Goal: Use online tool/utility: Utilize a website feature to perform a specific function

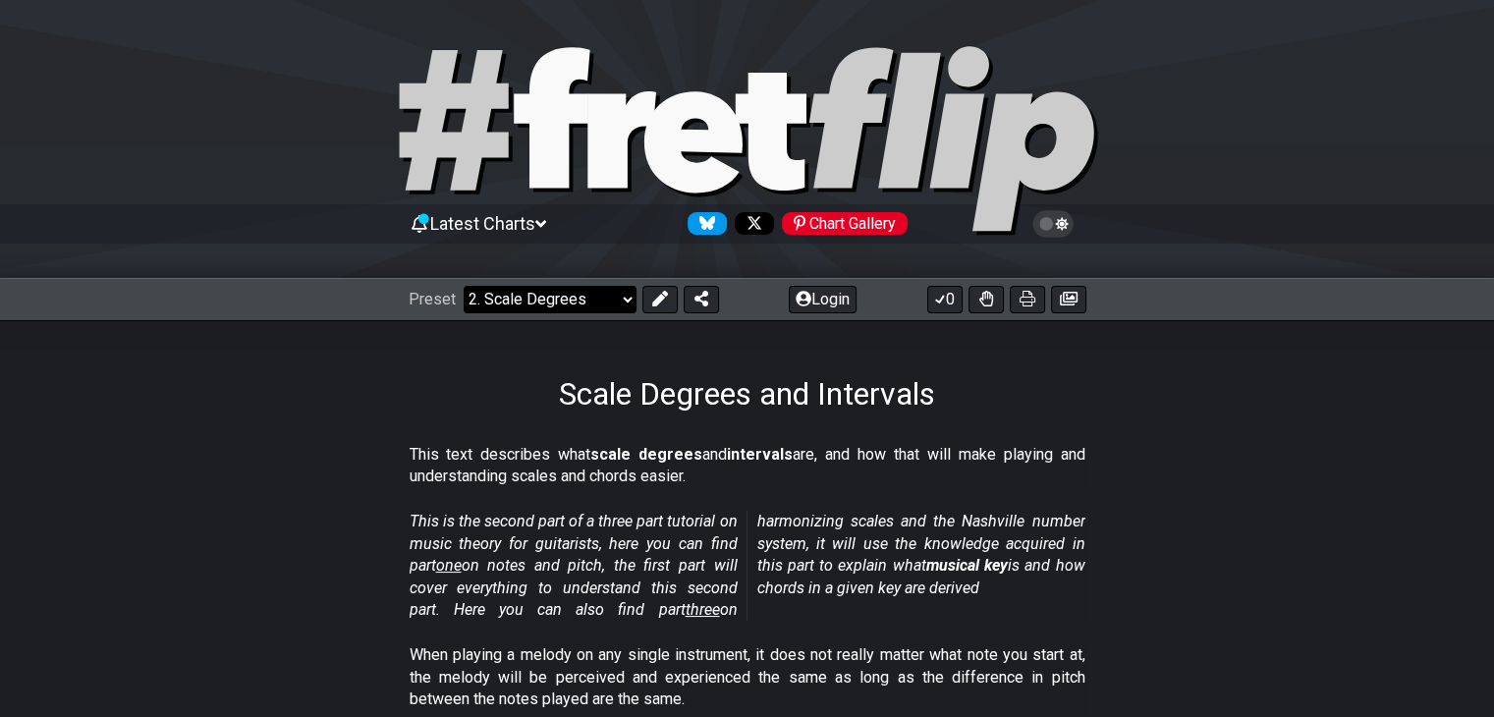
click at [619, 307] on select "Welcome to #fretflip! Initial Preset Custom Preset Minor Pentatonic Major Penta…" at bounding box center [550, 300] width 173 height 28
click at [464, 286] on select "Welcome to #fretflip! Initial Preset Custom Preset Minor Pentatonic Major Penta…" at bounding box center [550, 300] width 173 height 28
select select "/welcome"
select select "C"
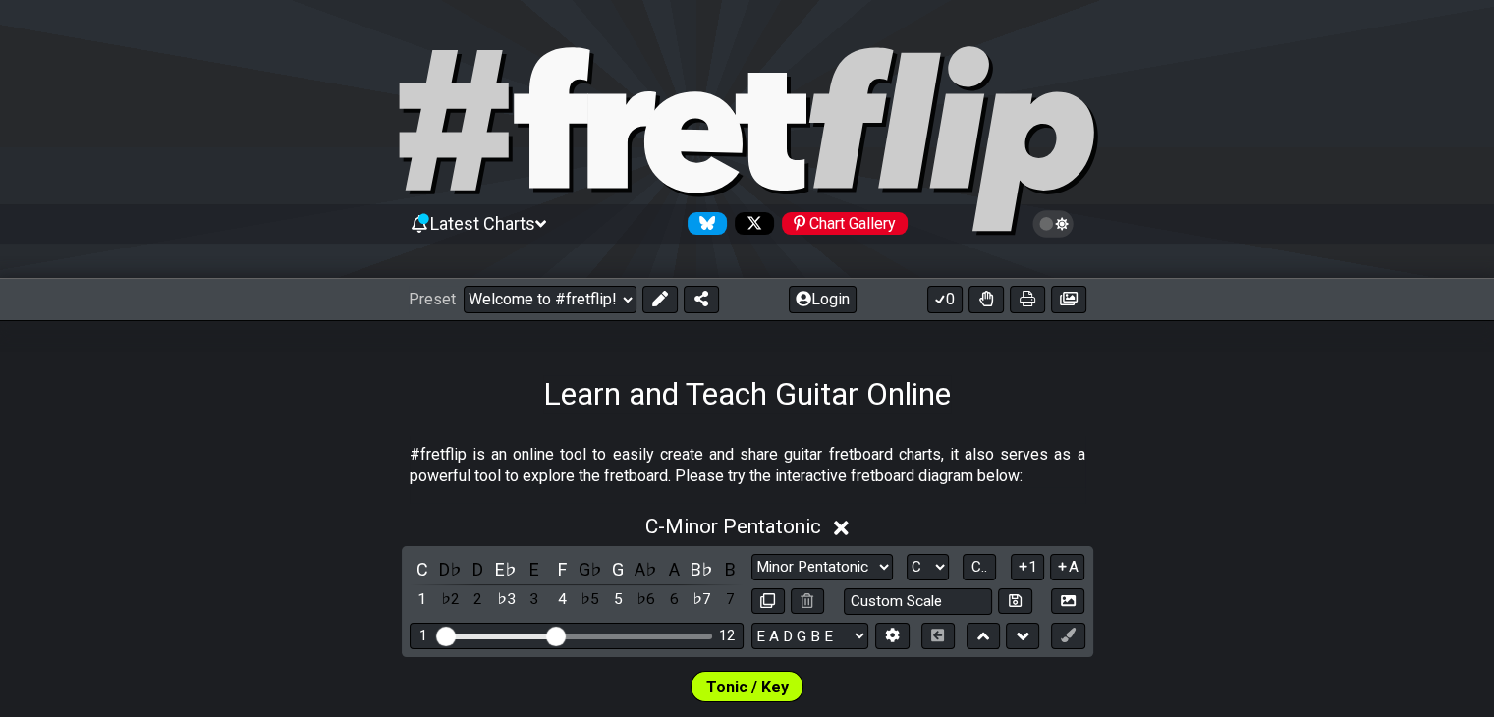
click at [1056, 228] on icon at bounding box center [1053, 224] width 18 height 18
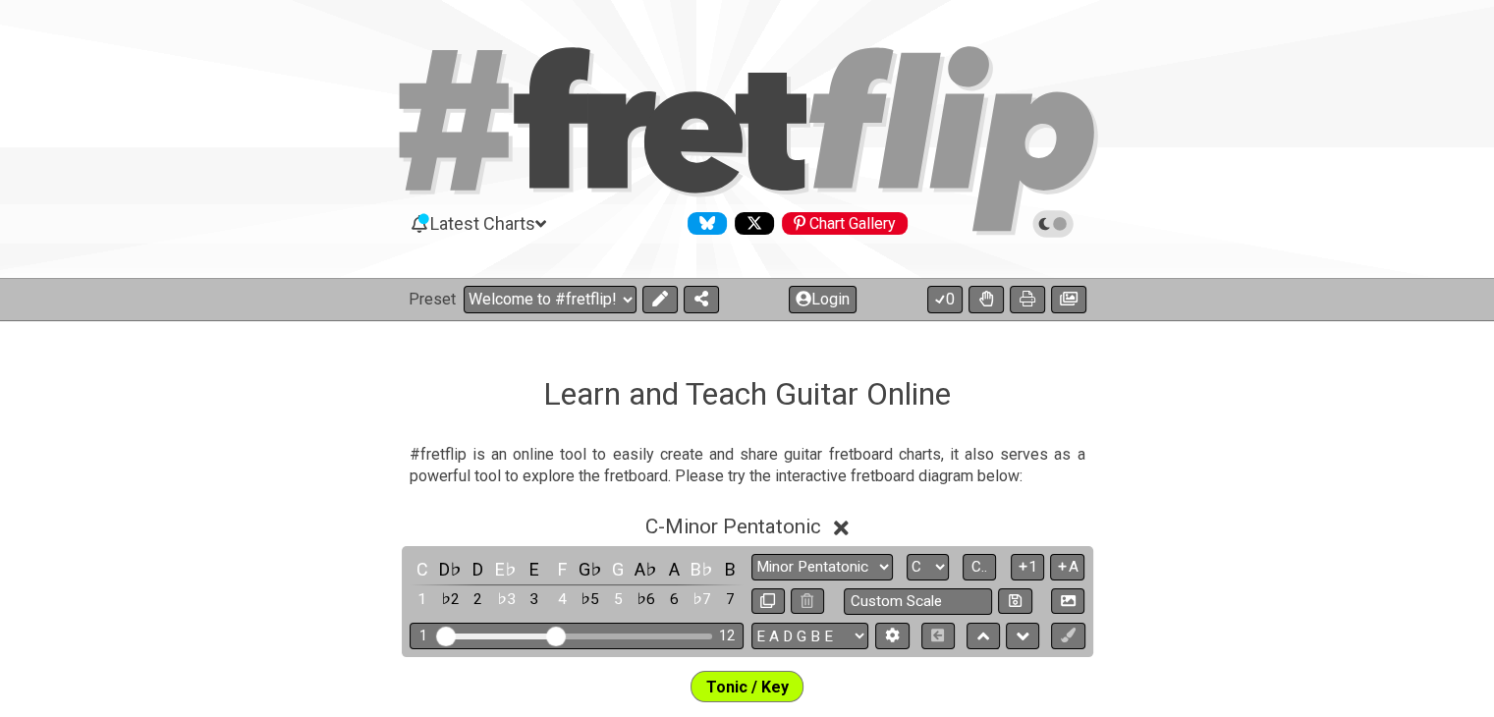
click at [1056, 228] on icon at bounding box center [1053, 224] width 18 height 18
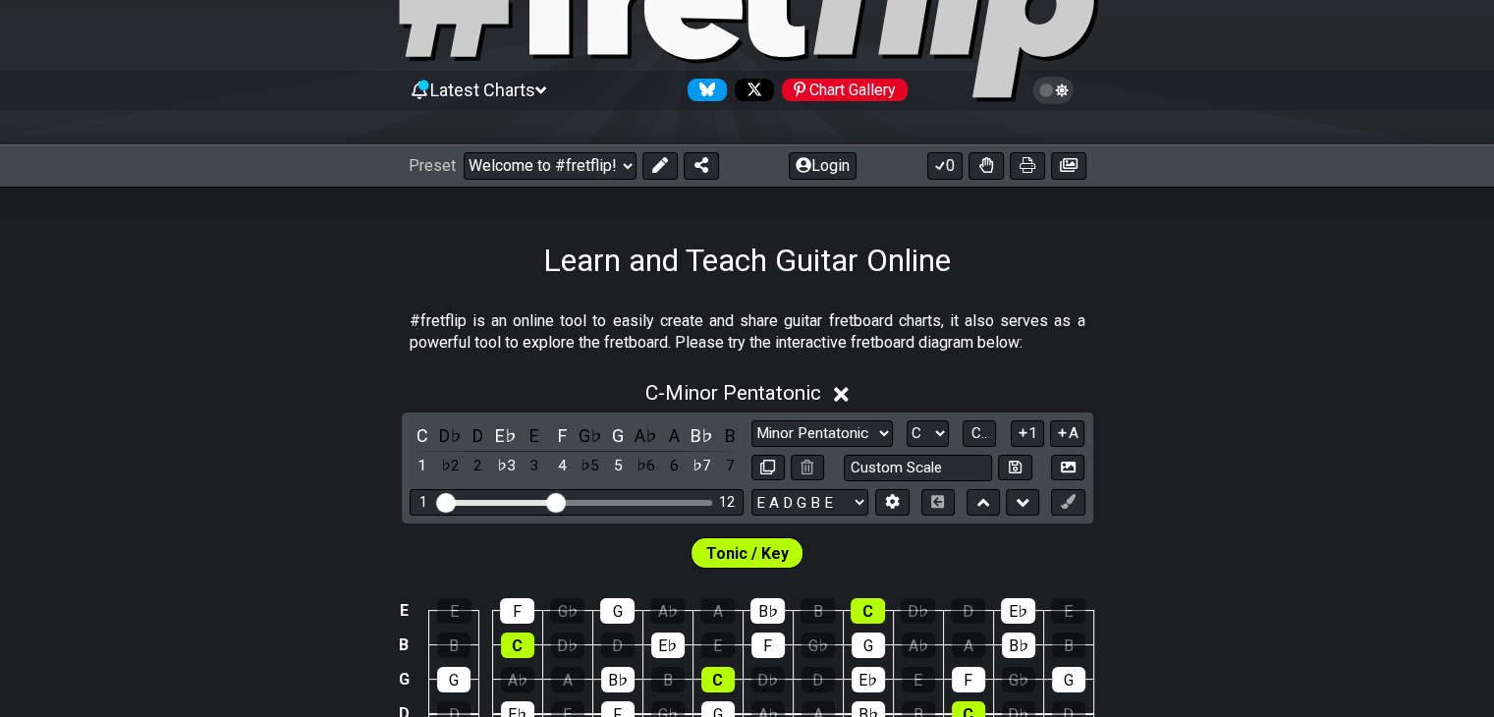
scroll to position [114, 0]
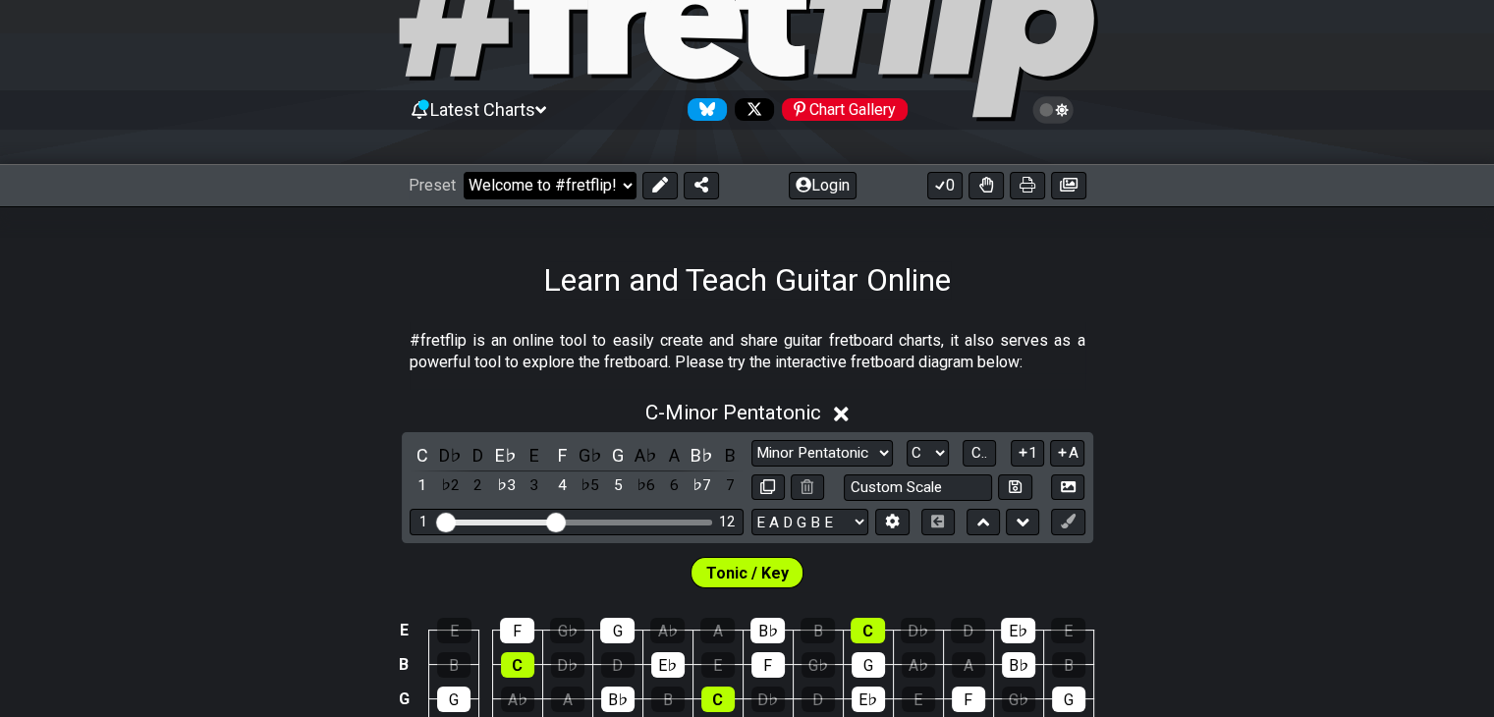
click at [611, 181] on select "Welcome to #fretflip! Initial Preset Custom Preset Minor Pentatonic Major Penta…" at bounding box center [550, 186] width 173 height 28
click at [464, 172] on select "Welcome to #fretflip! Initial Preset Custom Preset Minor Pentatonic Major Penta…" at bounding box center [550, 186] width 173 height 28
select select "/musical-notes-explained"
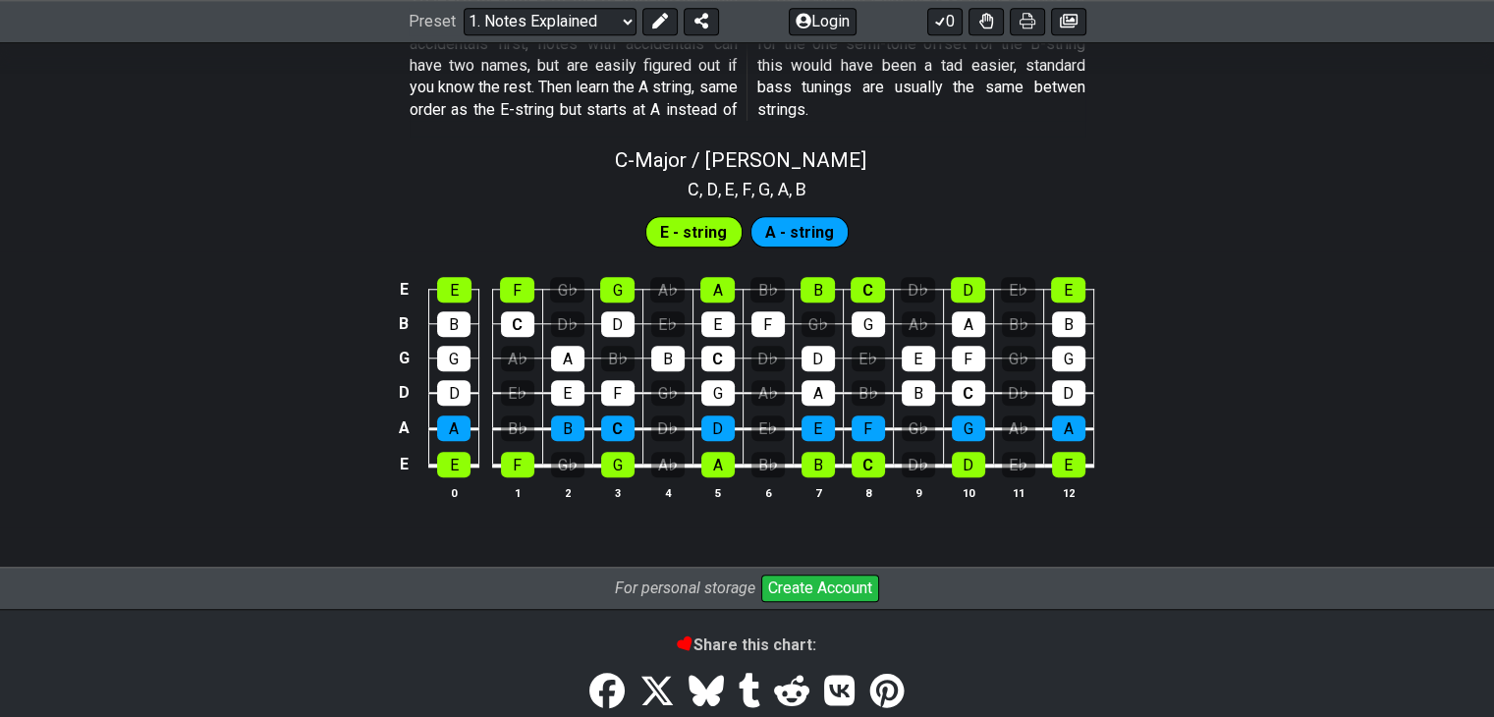
scroll to position [1882, 0]
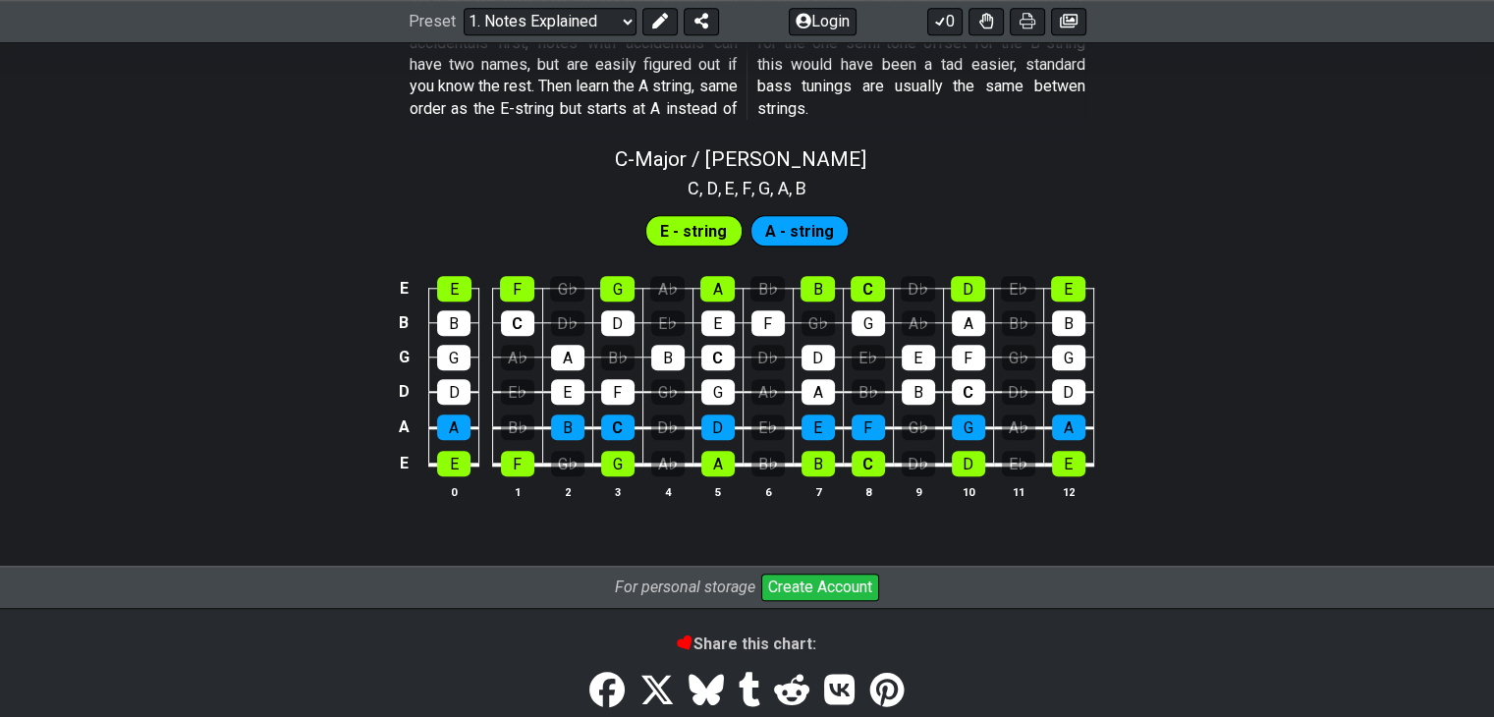
click at [688, 231] on span "E - string" at bounding box center [693, 231] width 67 height 28
click at [802, 226] on span "A - string" at bounding box center [799, 231] width 69 height 28
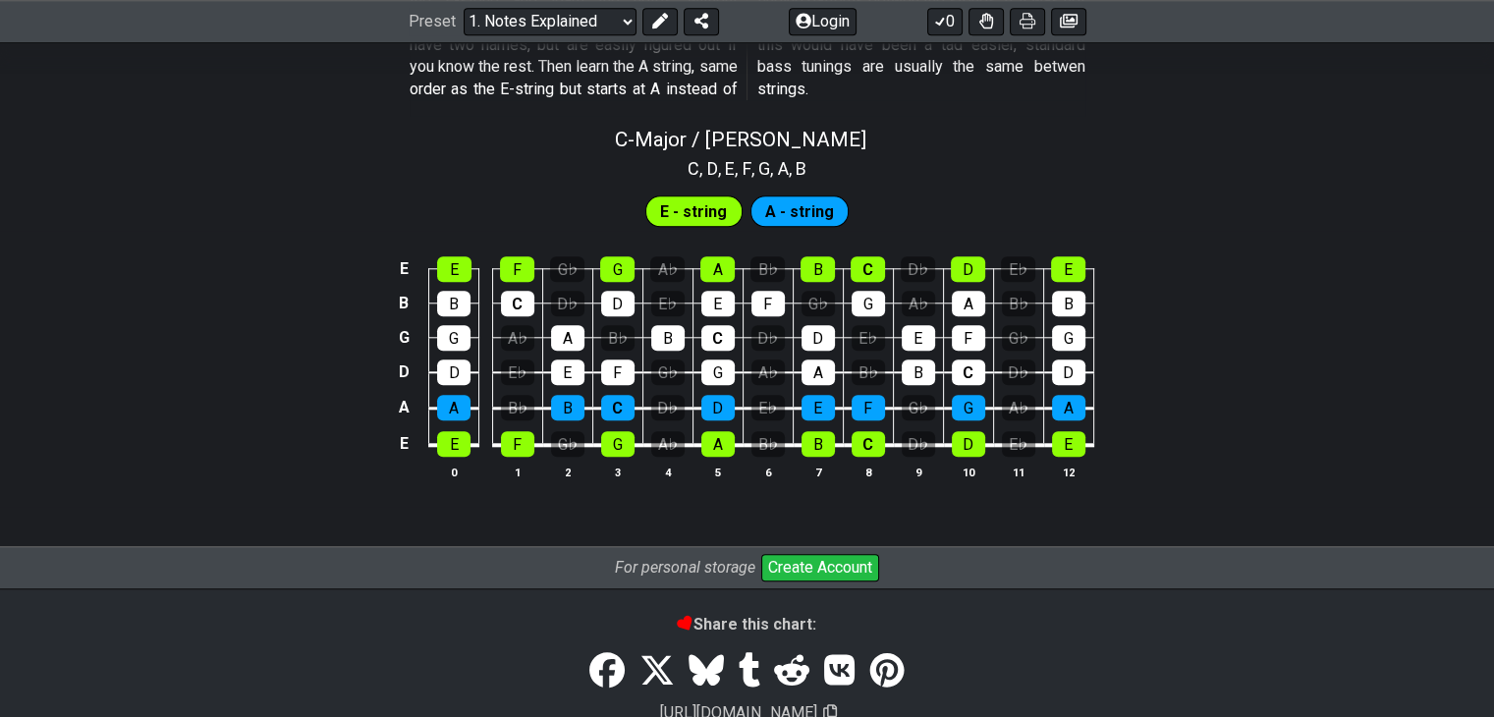
scroll to position [1902, 0]
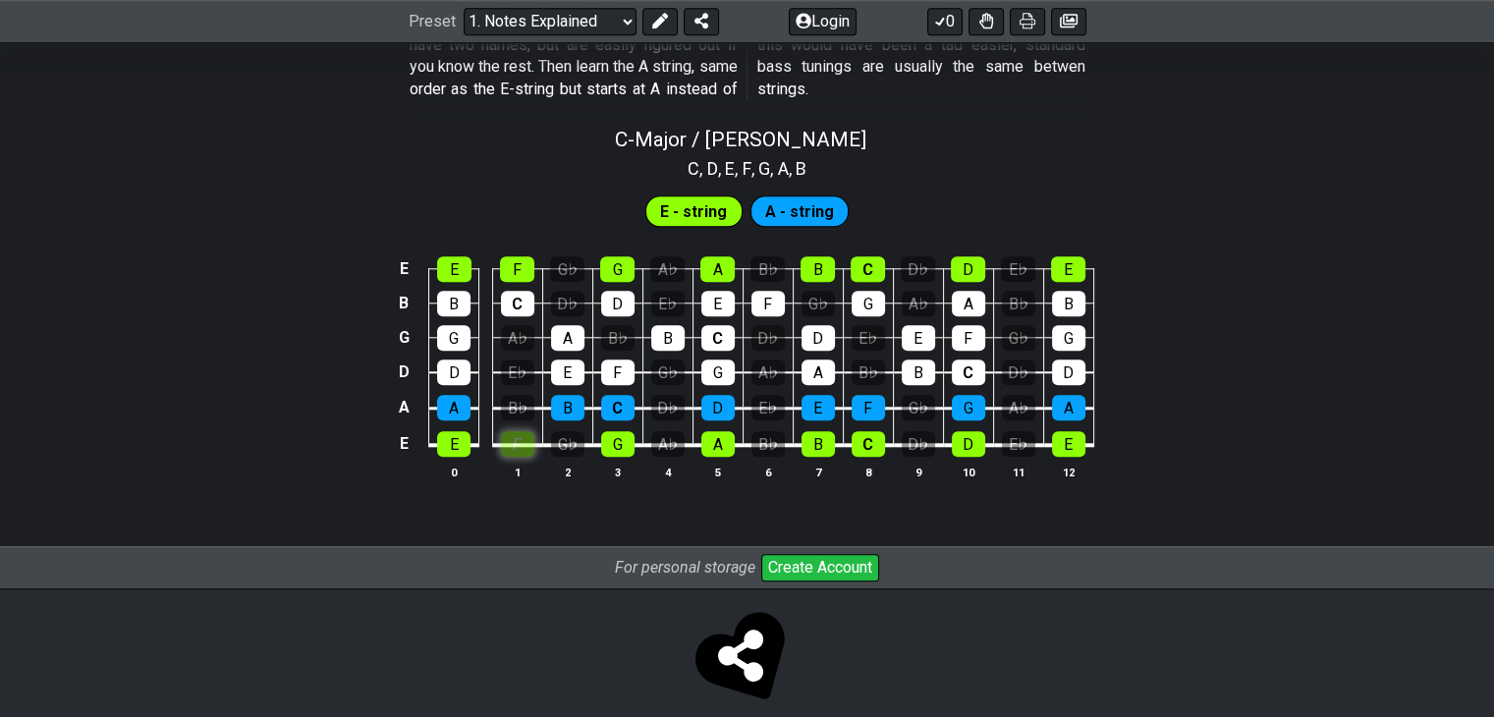
click at [518, 445] on div "F" at bounding box center [517, 444] width 33 height 26
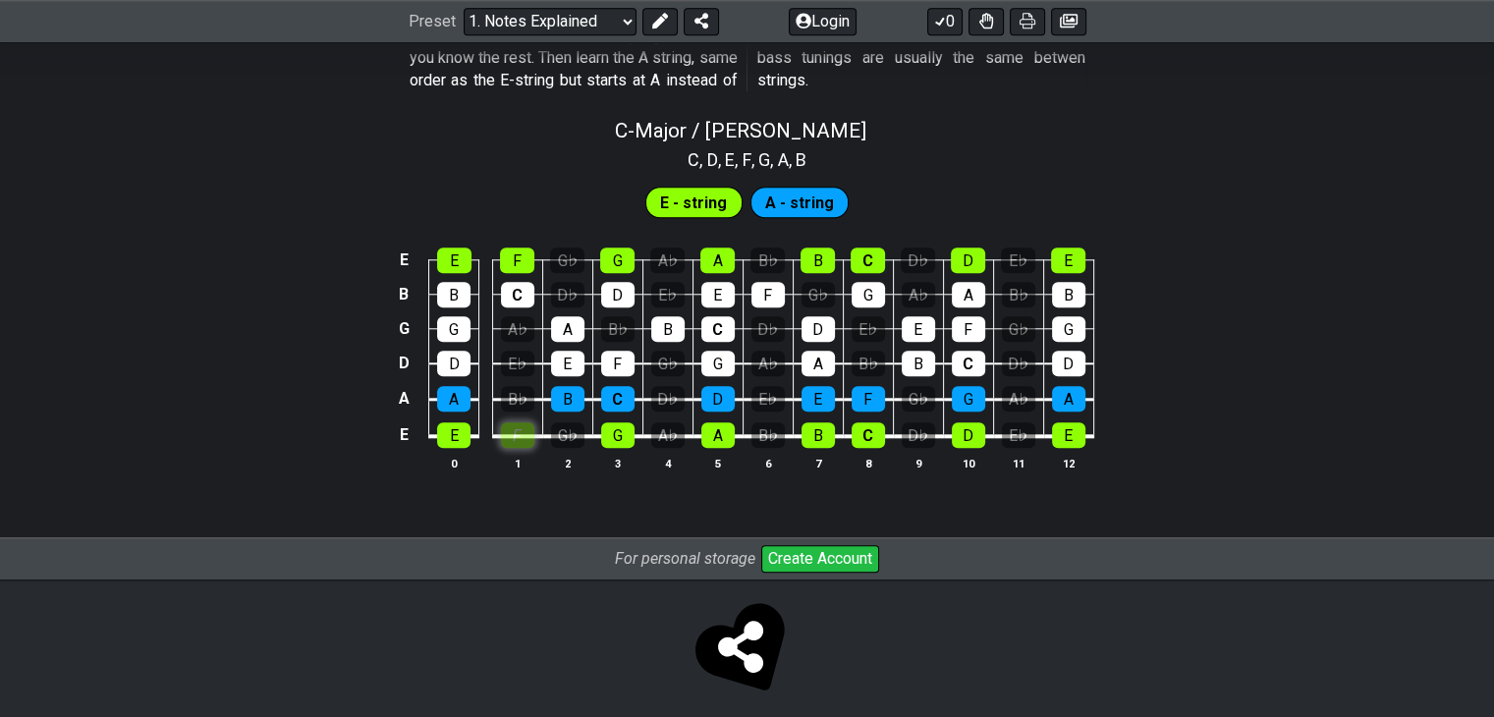
scroll to position [1924, 0]
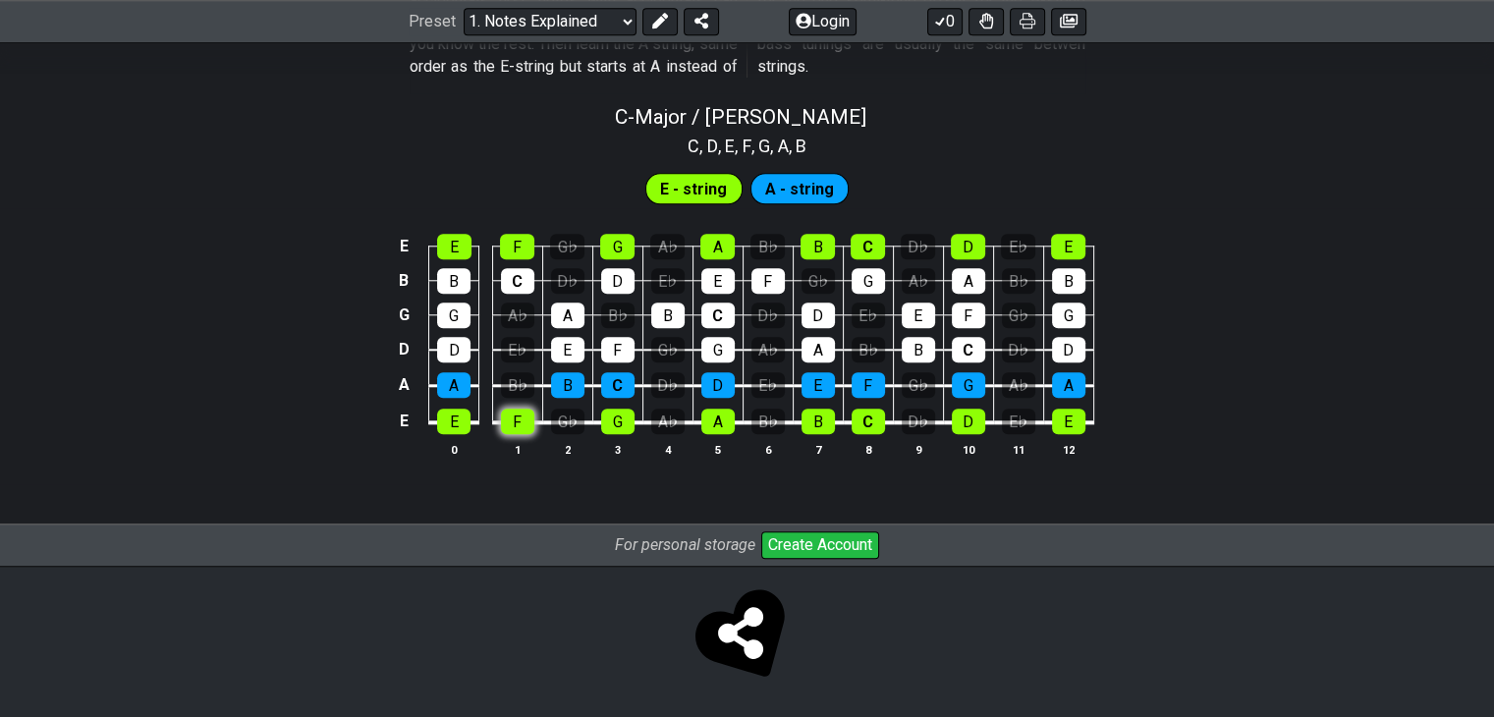
click at [512, 415] on div "F" at bounding box center [517, 422] width 33 height 26
click at [505, 426] on div "F" at bounding box center [517, 422] width 33 height 26
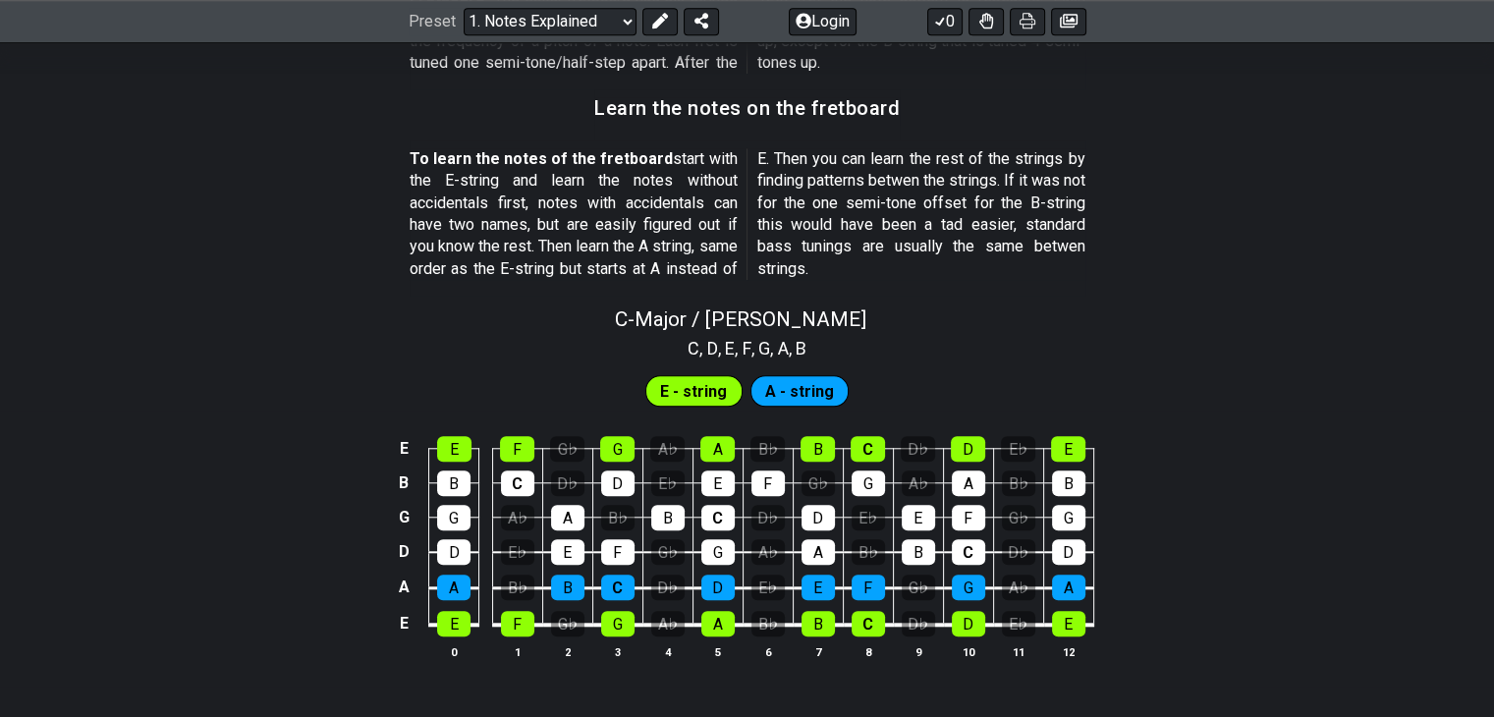
scroll to position [1719, 0]
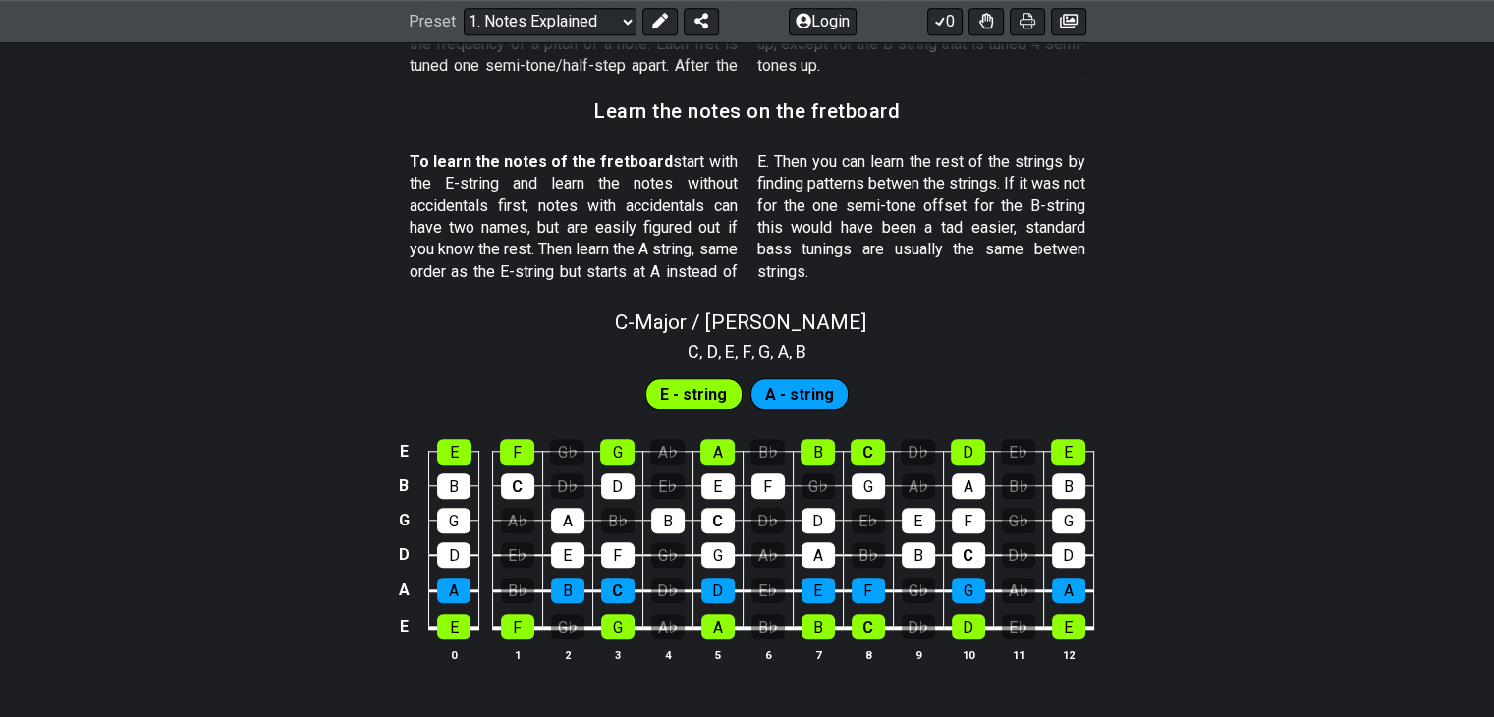
click at [693, 398] on span "E - string" at bounding box center [693, 394] width 67 height 28
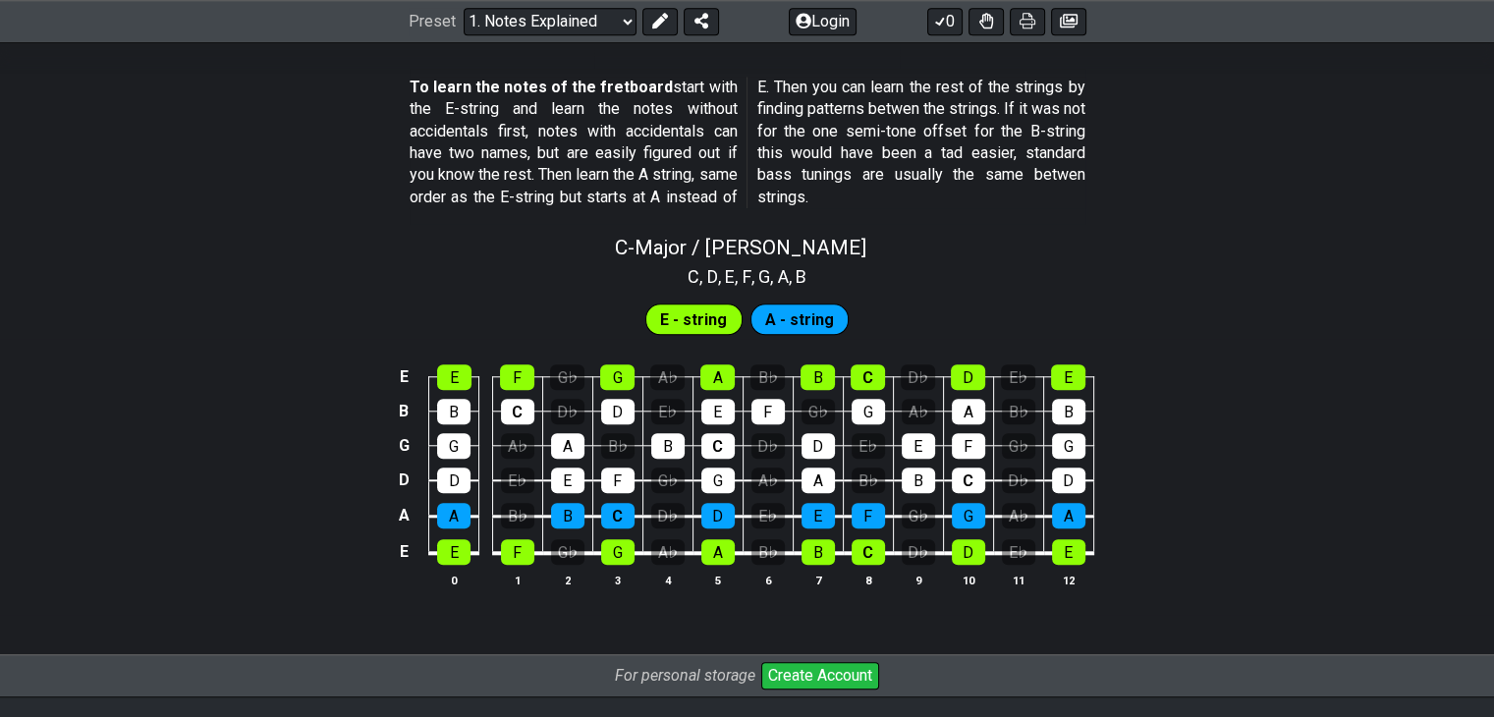
scroll to position [1796, 0]
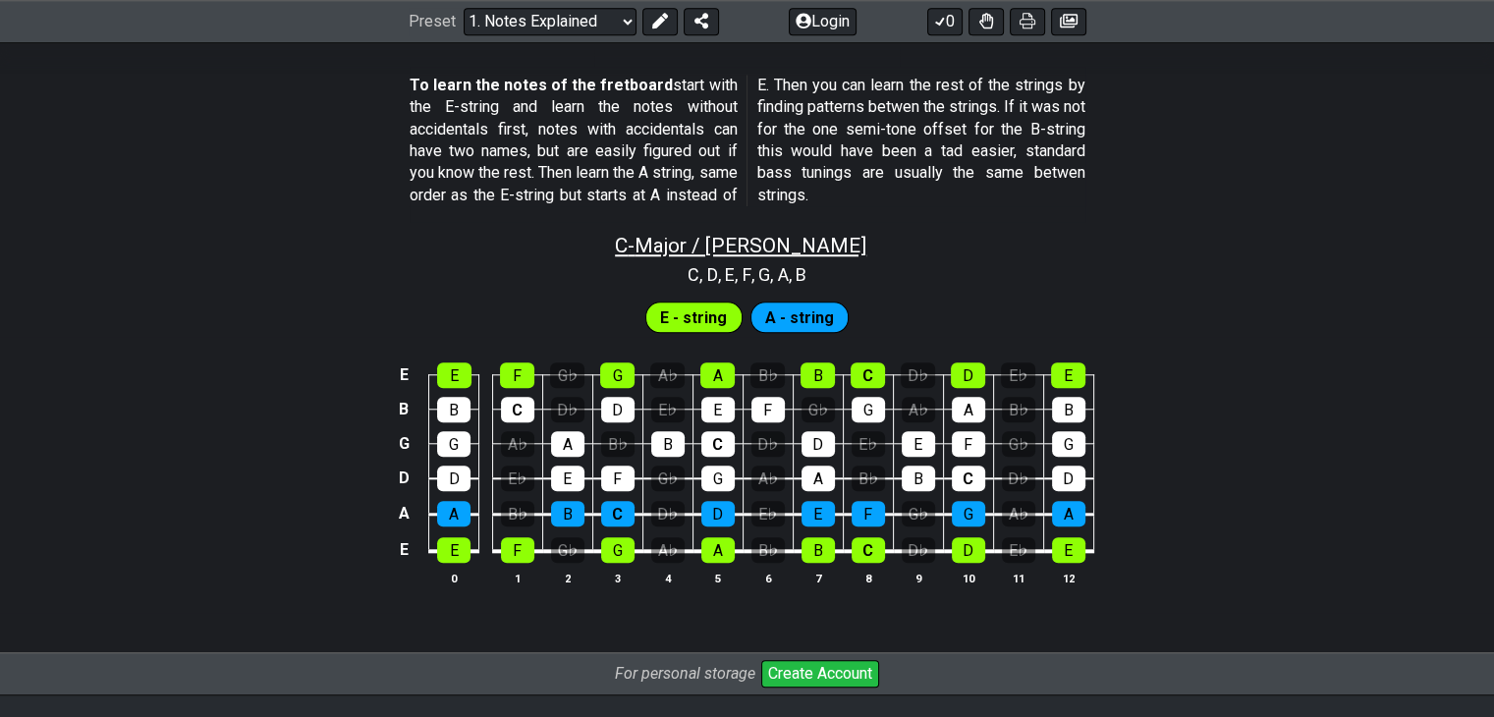
click at [695, 245] on span "C - Major / Ionian" at bounding box center [740, 246] width 251 height 24
select select "C"
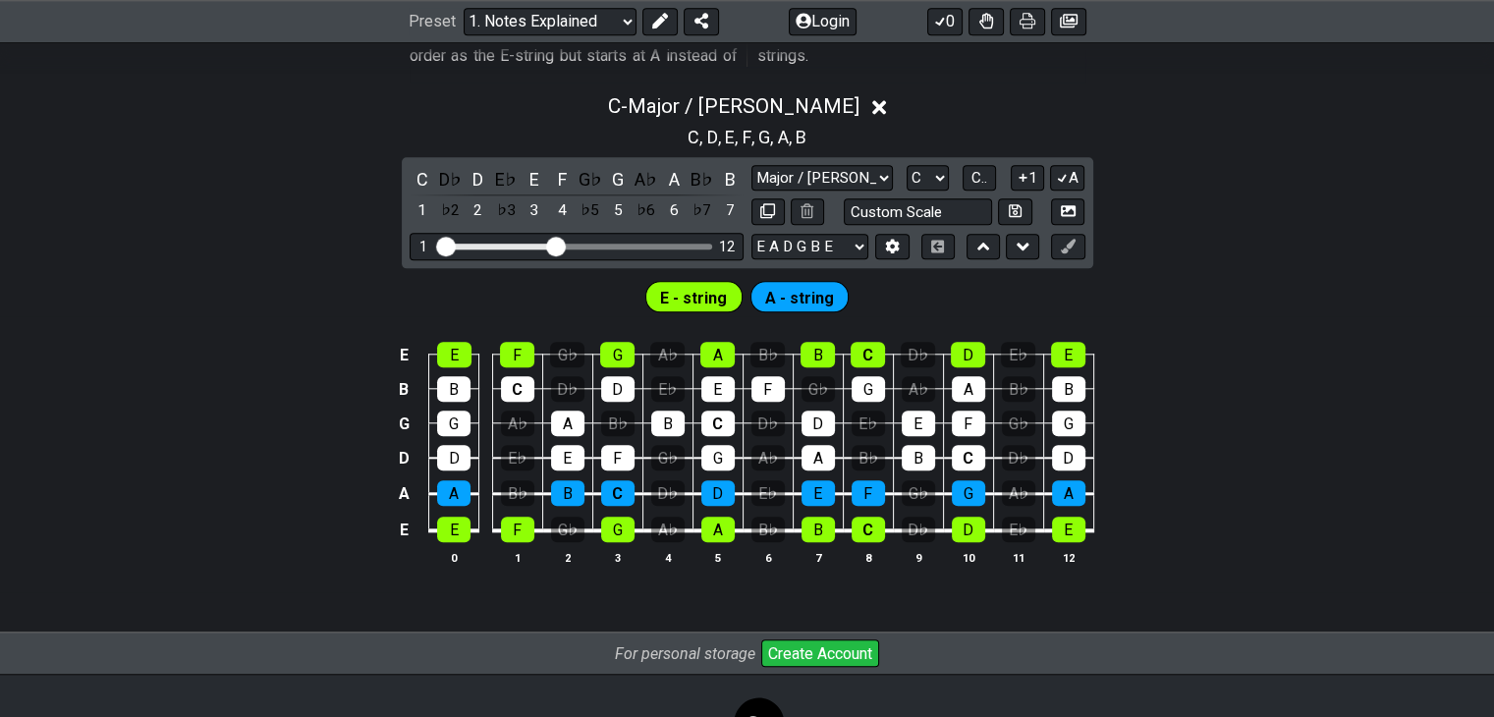
scroll to position [1937, 0]
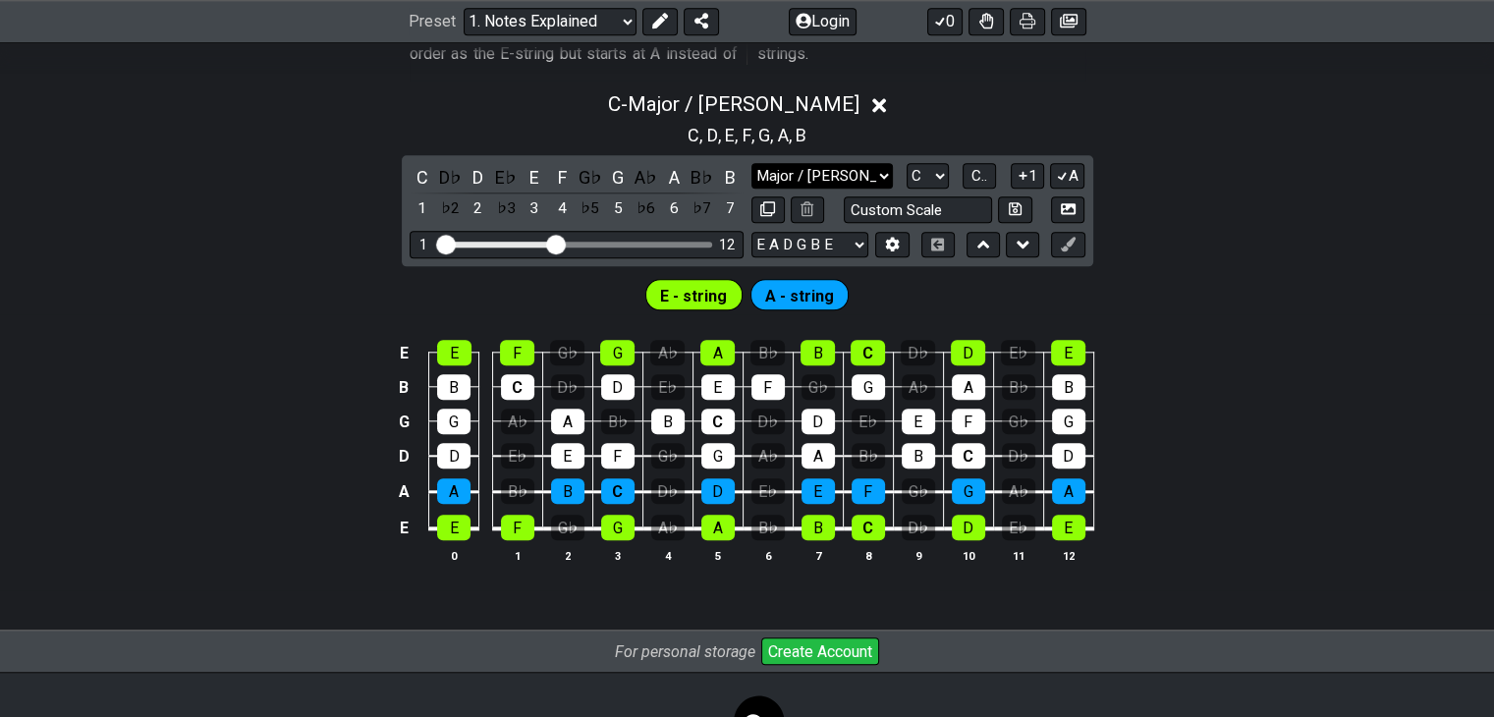
click at [878, 174] on select "Major / Ionian Custom Scale Minor Pentatonic Major Pentatonic Minor Blues Major…" at bounding box center [821, 176] width 141 height 27
select select "Minor Pentatonic"
click at [751, 163] on select "Major / Ionian Custom Scale Minor Pentatonic Major Pentatonic Minor Blues Major…" at bounding box center [821, 176] width 141 height 27
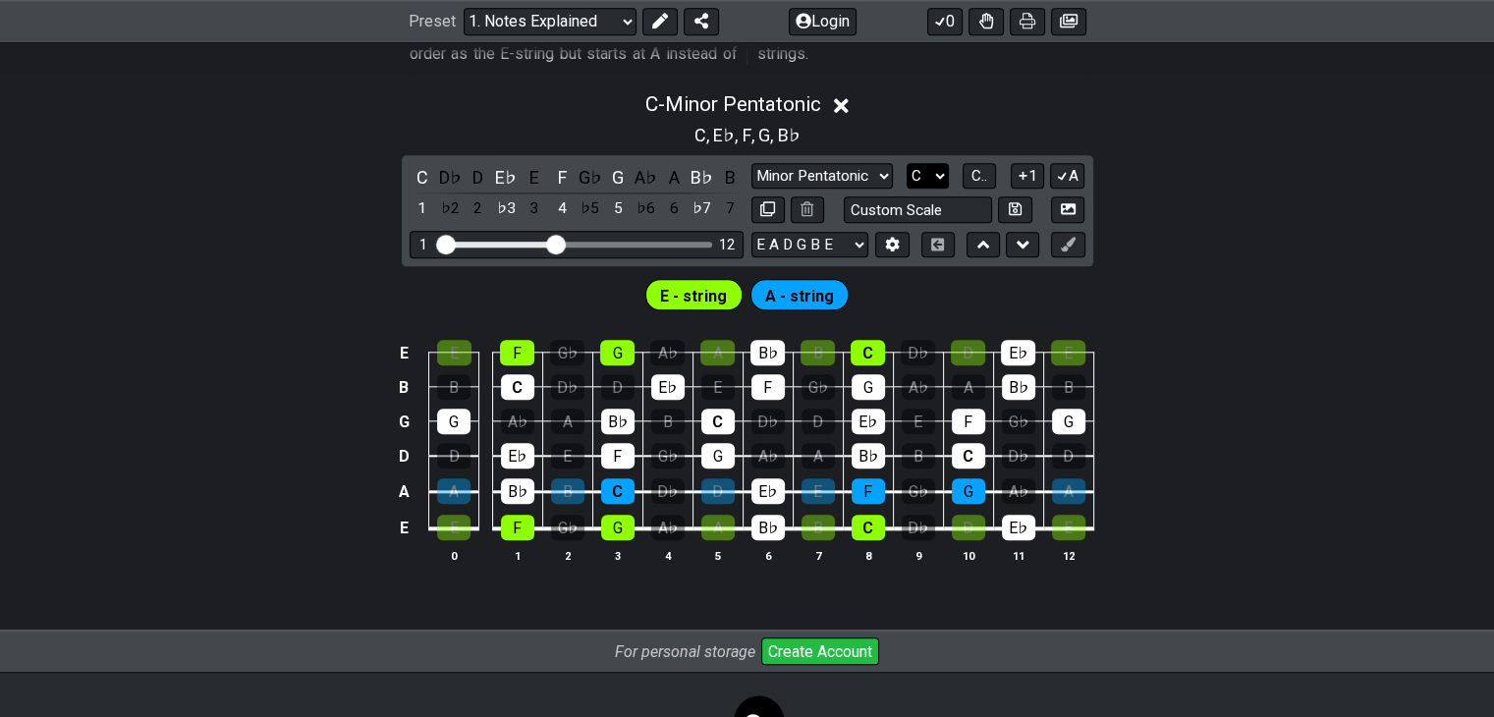
click at [929, 174] on select "A♭ A A♯ B♭ B C C♯ D♭ D D♯ E♭ E F F♯ G♭ G G♯" at bounding box center [928, 176] width 42 height 27
select select "A"
click at [907, 163] on select "A♭ A A♯ B♭ B C C♯ D♭ D D♯ E♭ E F F♯ G♭ G G♯" at bounding box center [928, 176] width 42 height 27
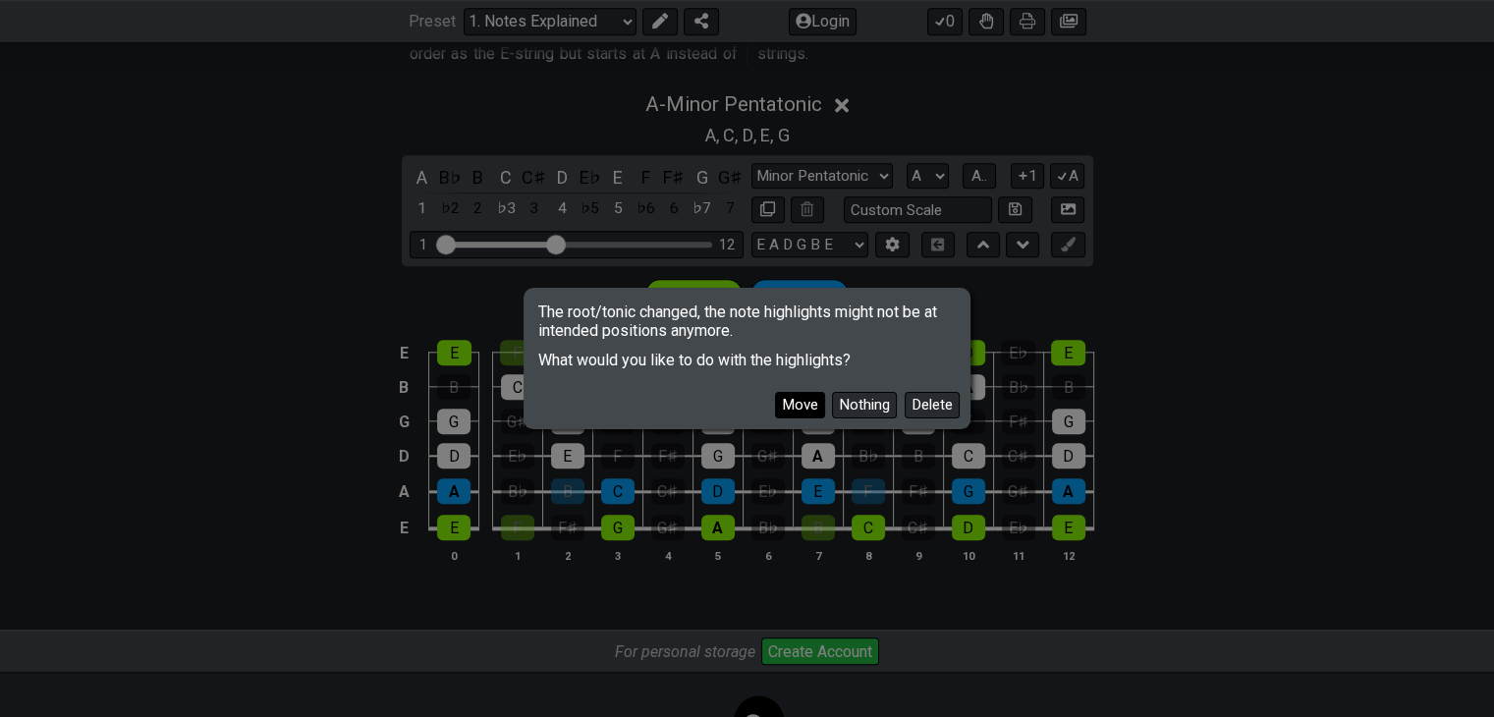
click at [804, 400] on button "Move" at bounding box center [800, 405] width 50 height 27
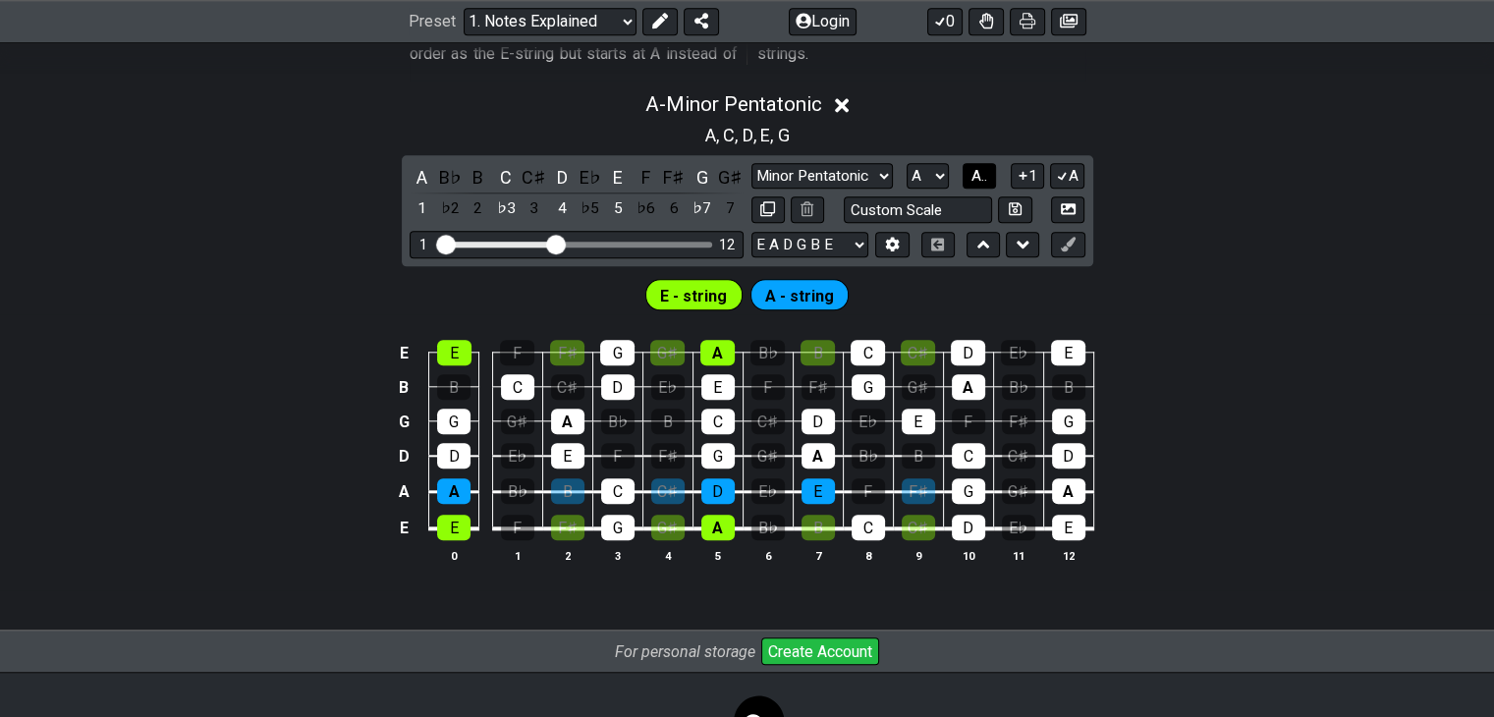
click at [979, 175] on span "A.." at bounding box center [979, 176] width 16 height 18
click at [979, 175] on span "1..7" at bounding box center [980, 176] width 24 height 18
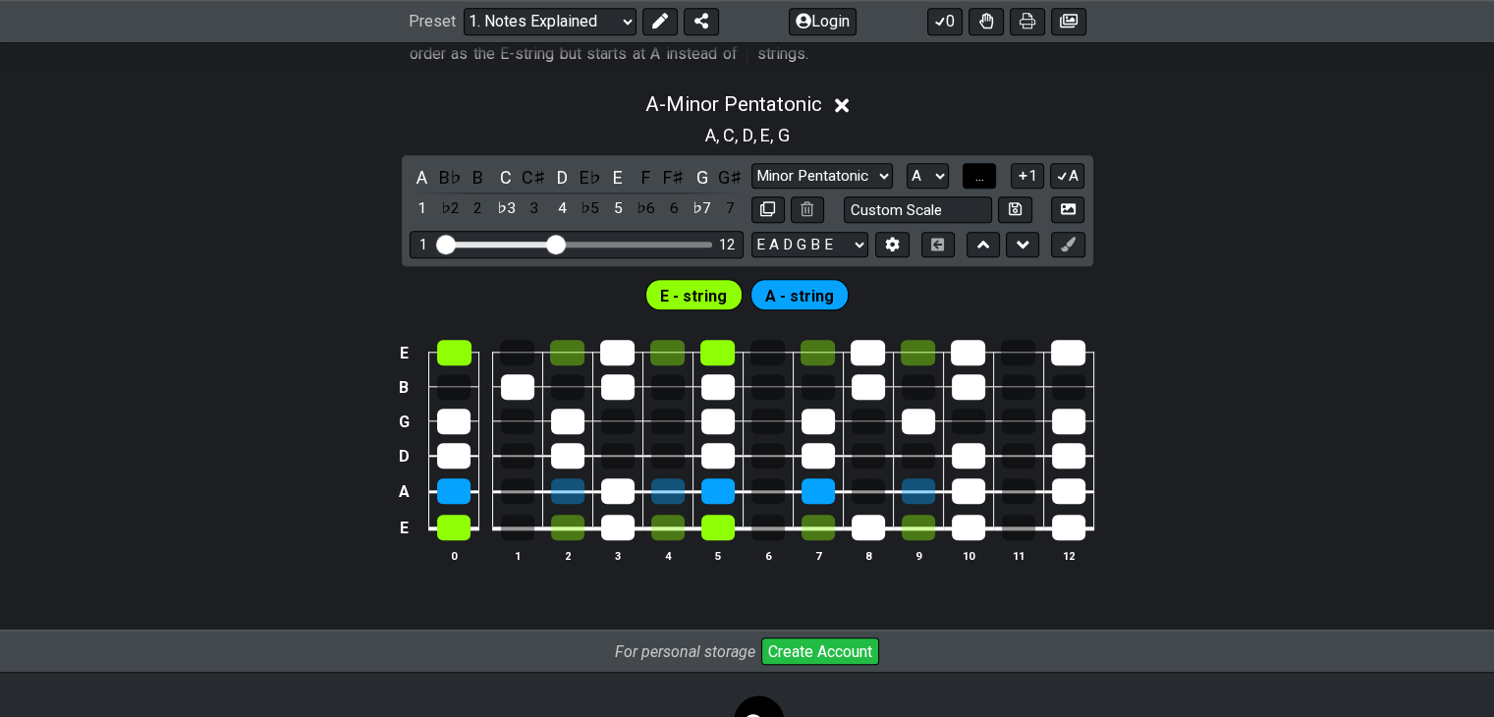
click at [979, 175] on span "..." at bounding box center [979, 176] width 9 height 18
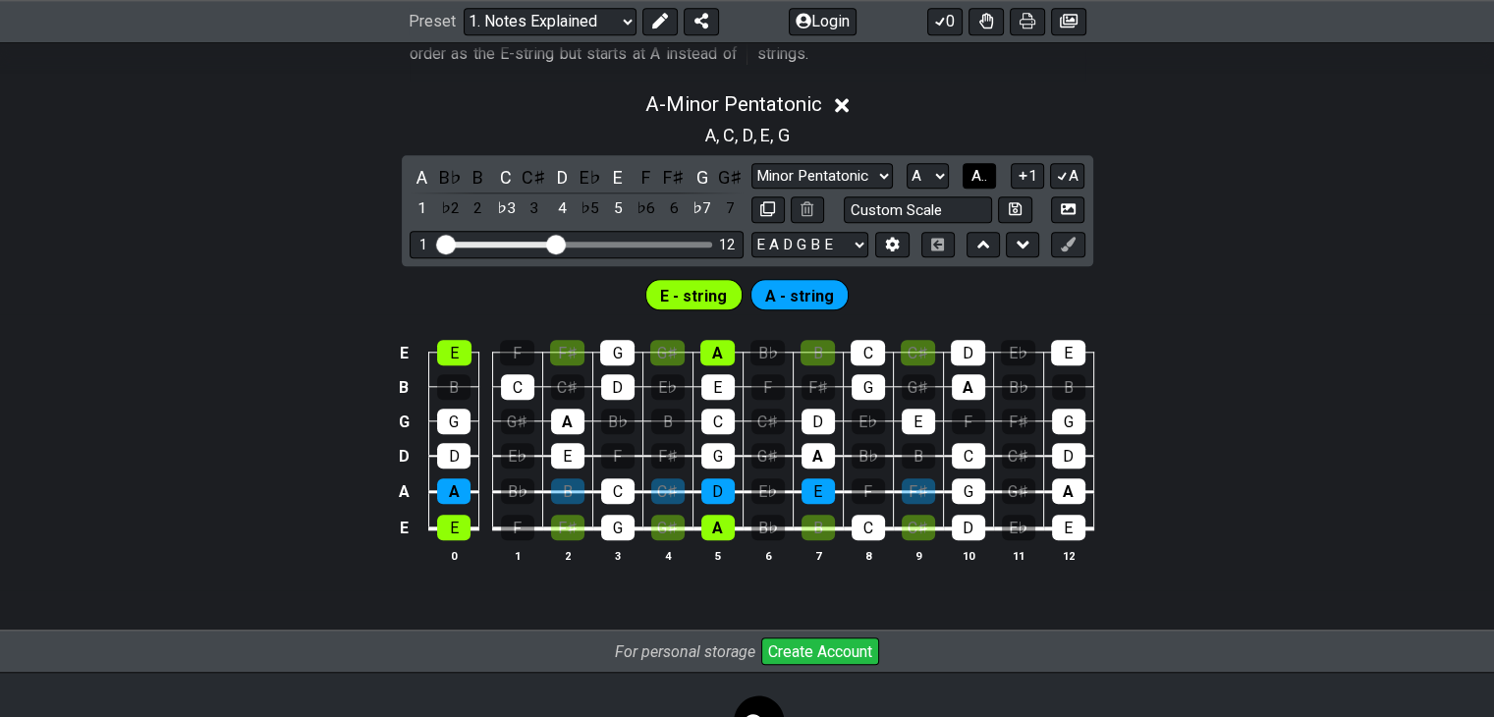
click at [979, 175] on span "A.." at bounding box center [979, 176] width 16 height 18
click at [979, 175] on span "1..7" at bounding box center [980, 176] width 24 height 18
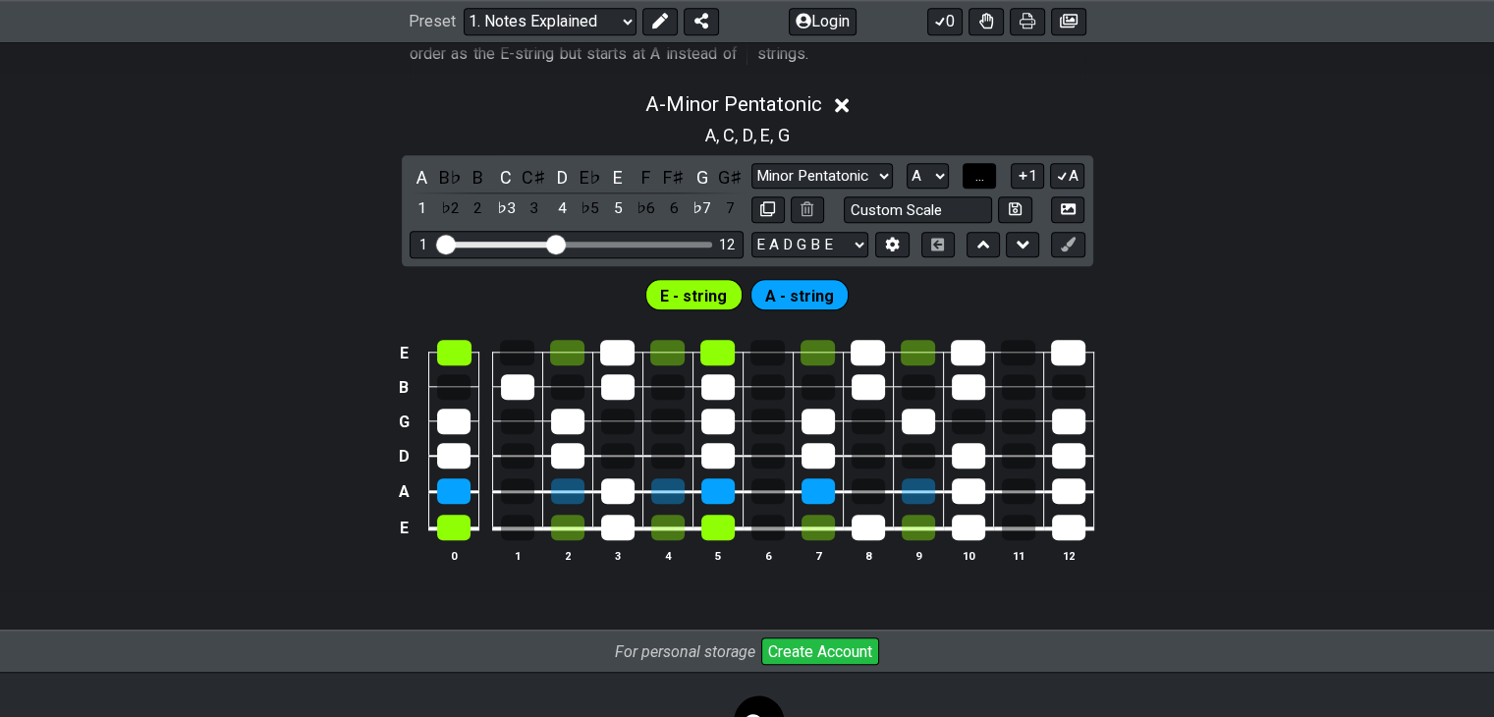
click at [979, 175] on span "..." at bounding box center [979, 176] width 9 height 18
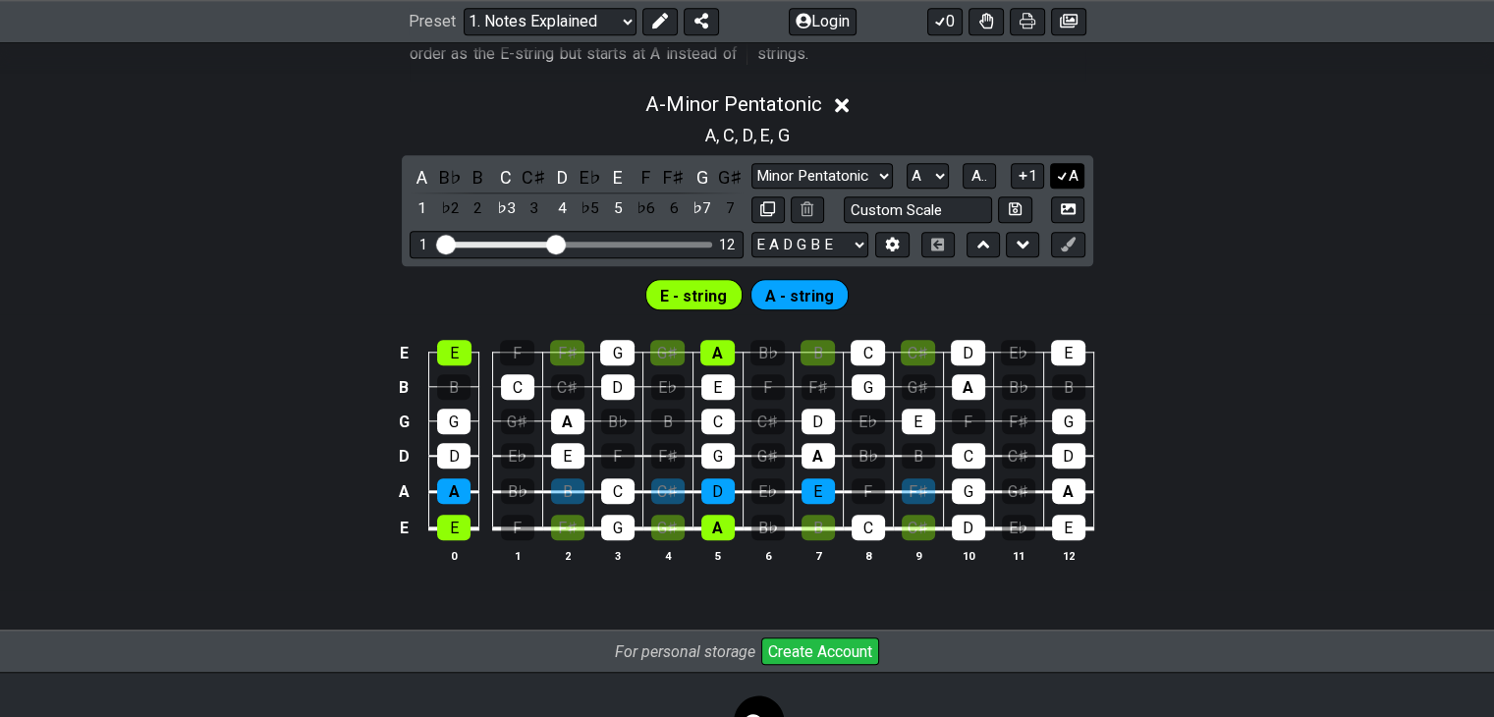
click at [1053, 170] on icon at bounding box center [1062, 175] width 19 height 15
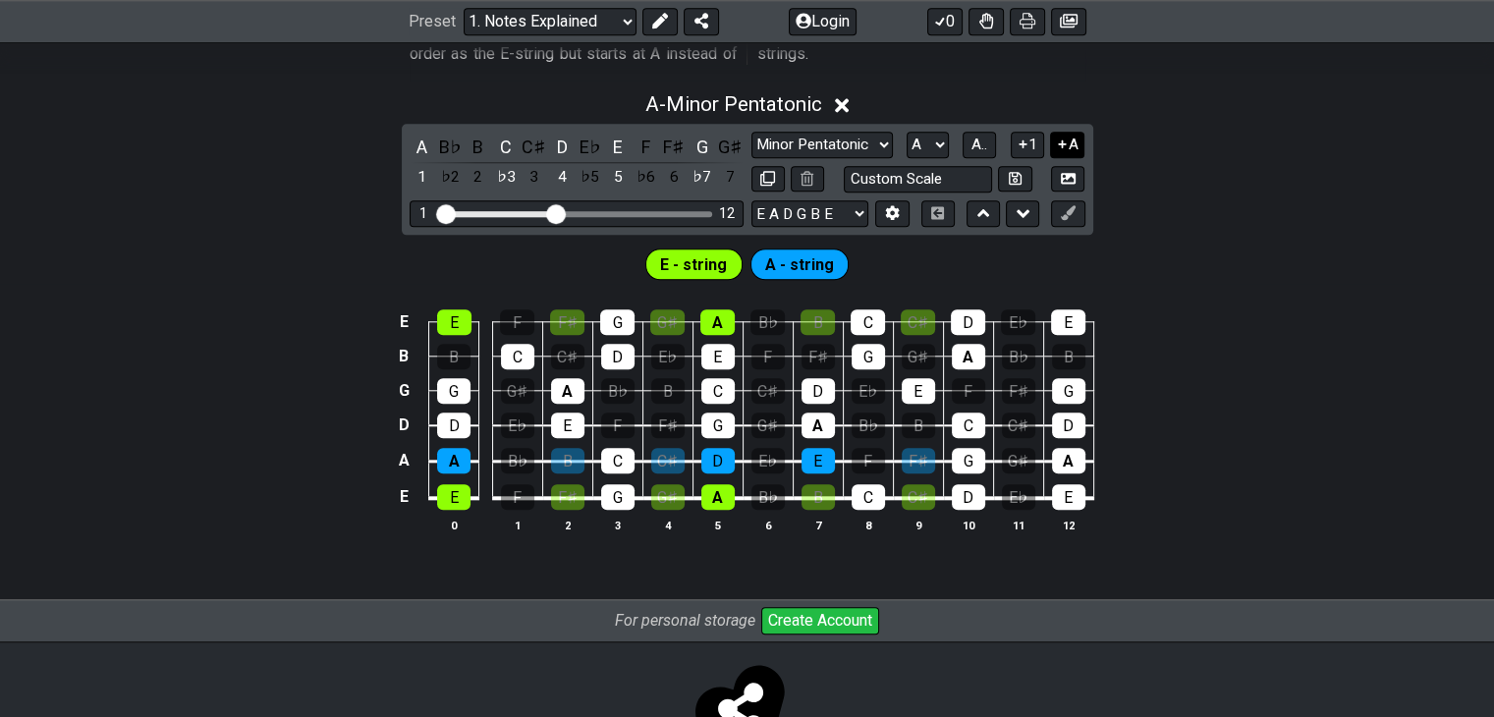
click at [1063, 142] on icon at bounding box center [1063, 143] width 8 height 8
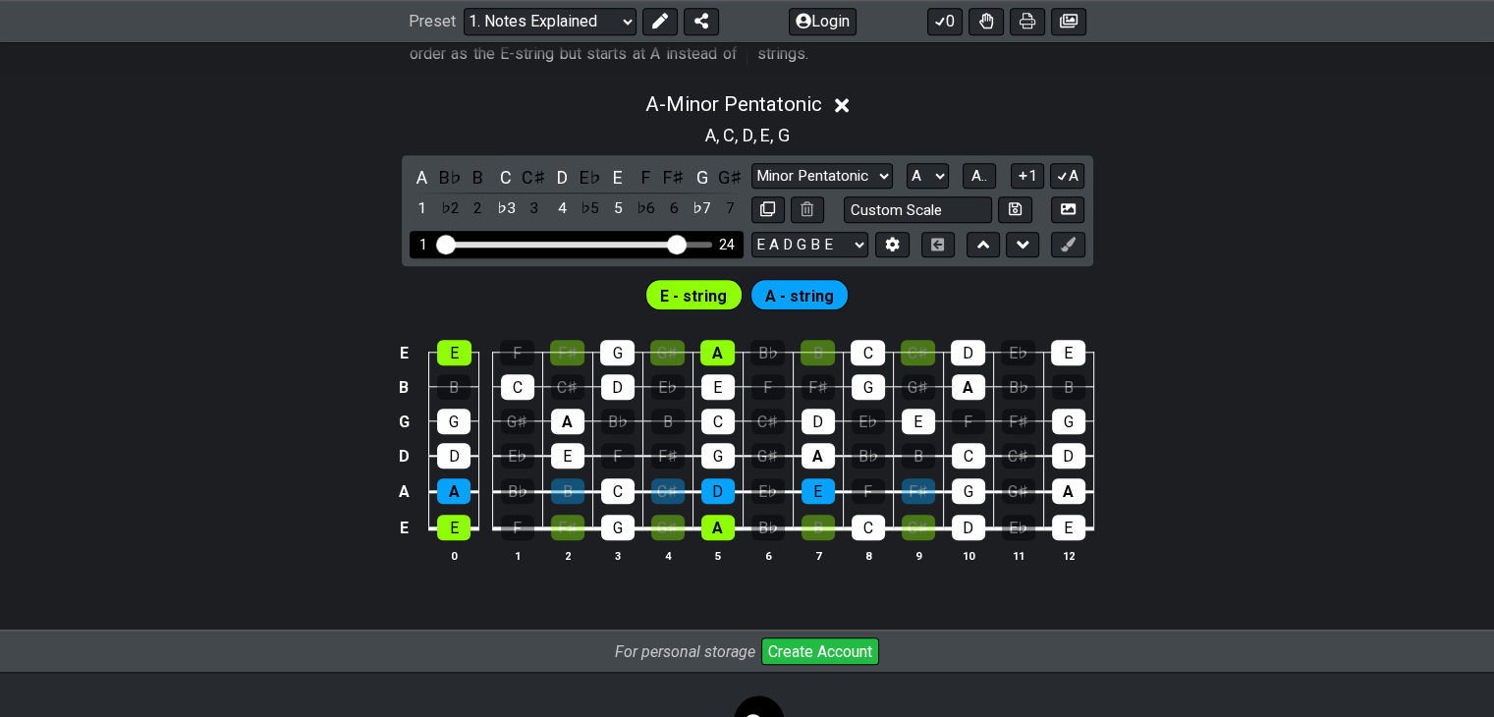
drag, startPoint x: 554, startPoint y: 249, endPoint x: 679, endPoint y: 232, distance: 125.9
click at [679, 243] on input "Visible fret range" at bounding box center [576, 243] width 279 height 0
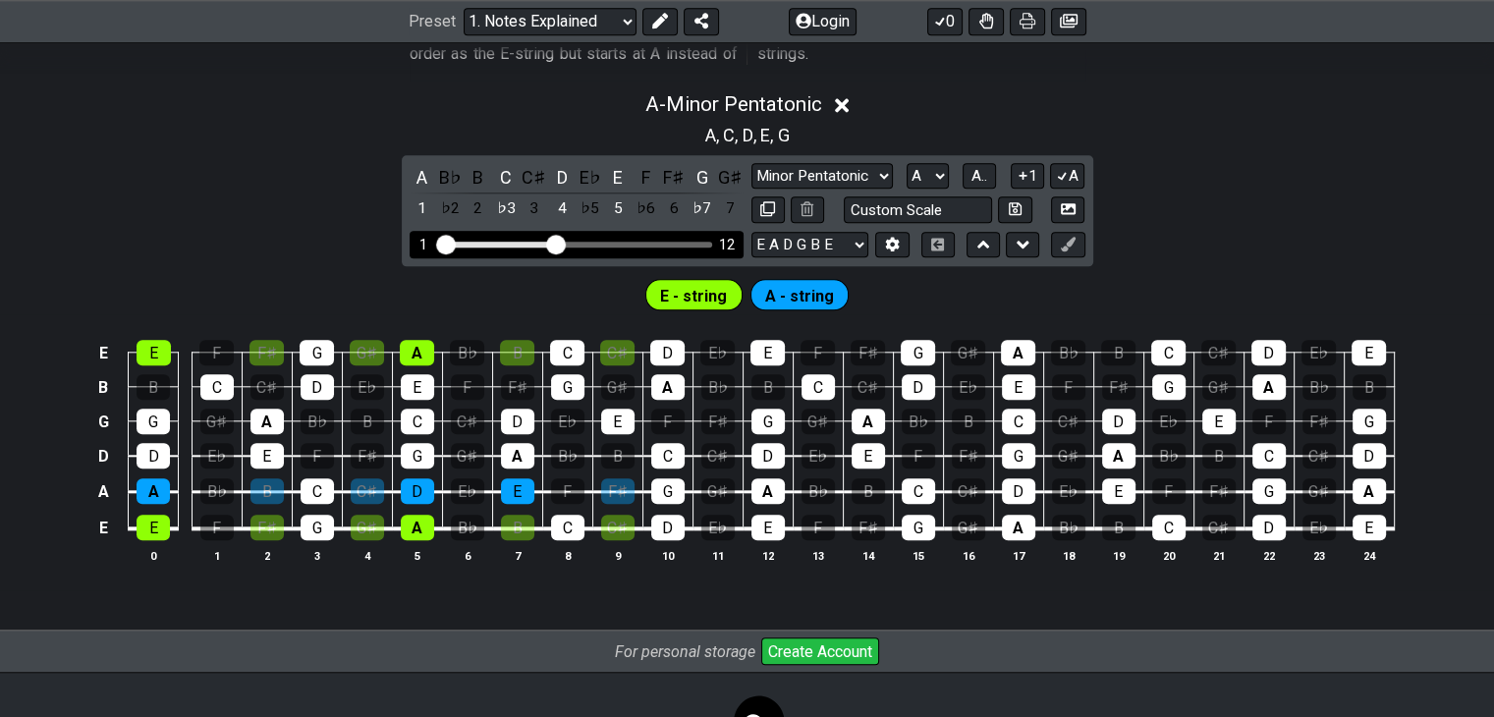
drag, startPoint x: 674, startPoint y: 247, endPoint x: 556, endPoint y: 237, distance: 118.3
click at [556, 243] on input "Visible fret range" at bounding box center [576, 243] width 279 height 0
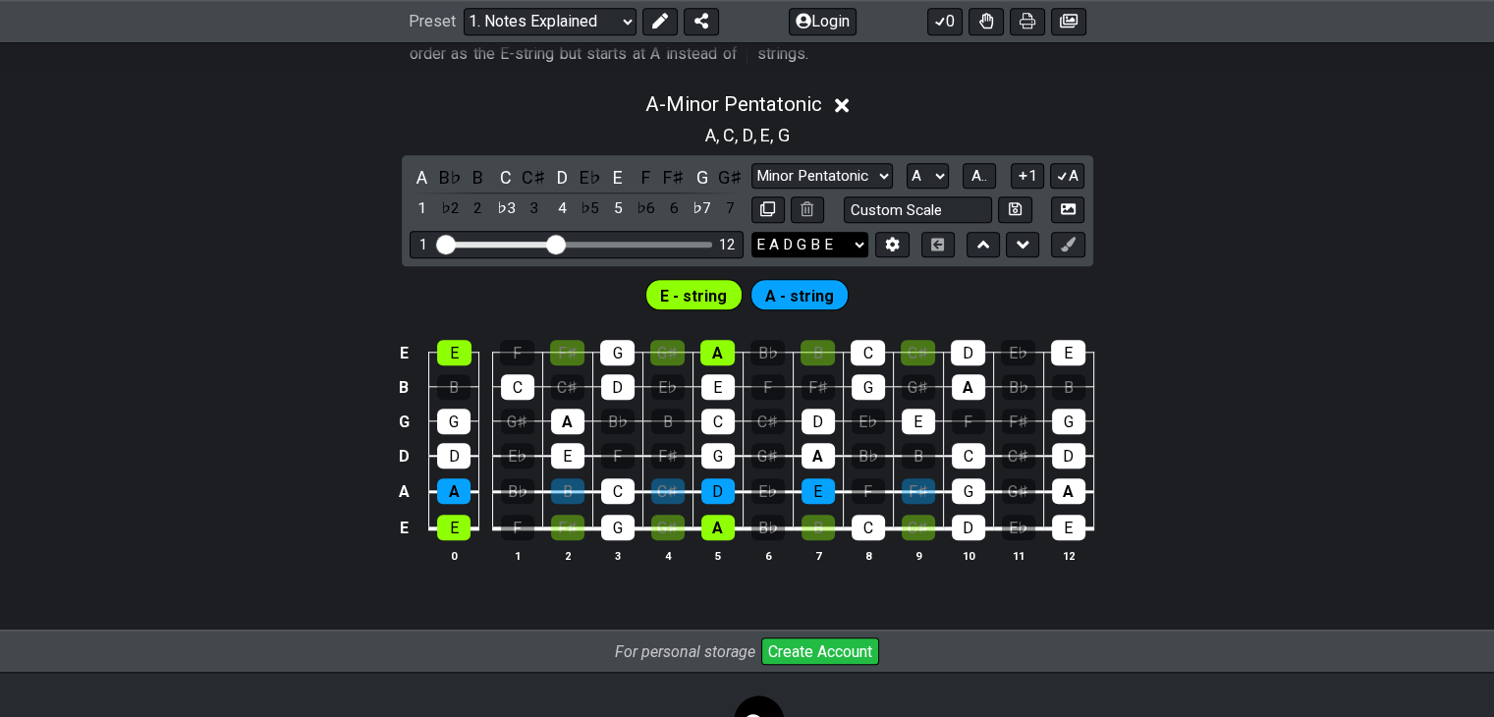
click at [853, 233] on select "E A D G B E E A D G B E E A D G B E B E A D F♯ B A D G C E A D A D G B E E♭ A♭ …" at bounding box center [809, 245] width 117 height 27
click at [1227, 246] on div "A - Minor Pentatonic A , C , D , E , G A B♭ B C C♯ D E♭ E F F♯ G G♯ 1 ♭2 2 ♭3 3…" at bounding box center [747, 336] width 1494 height 510
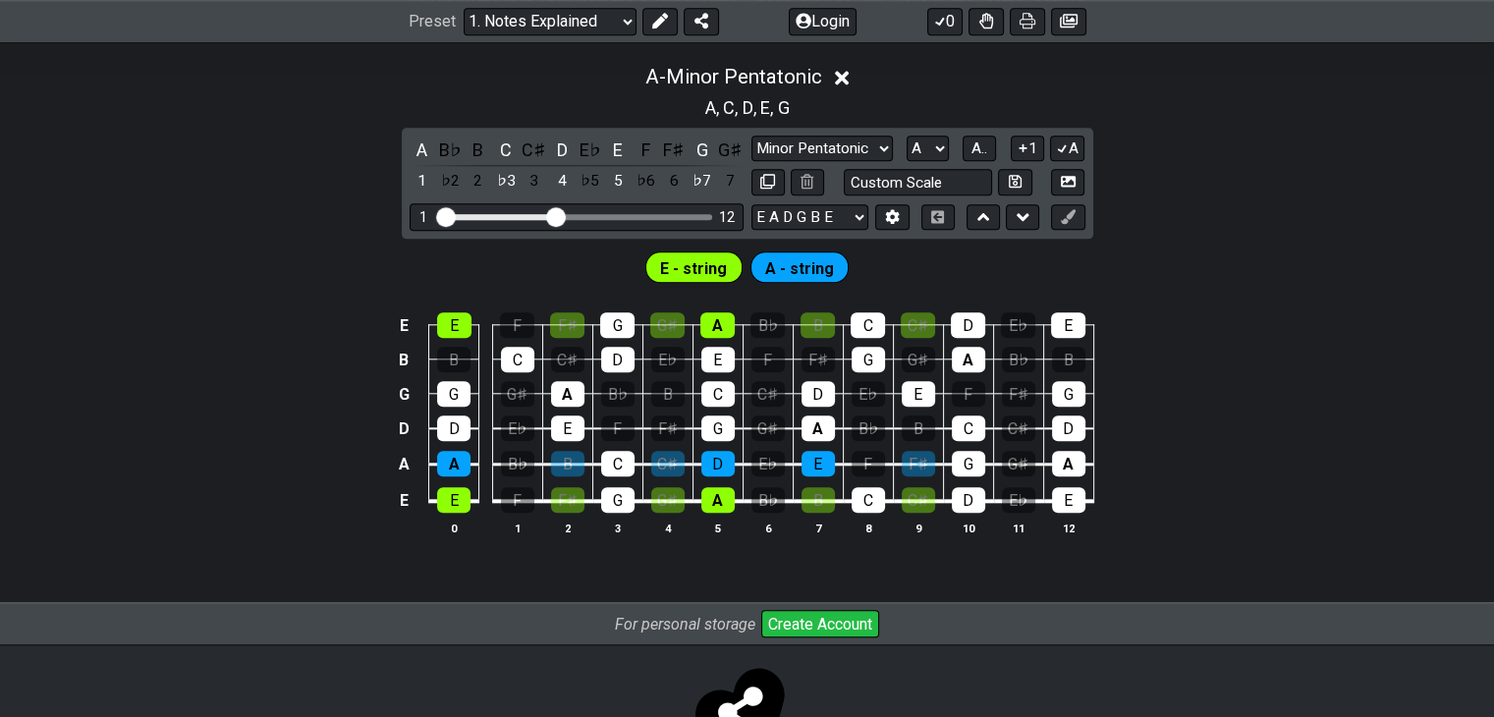
scroll to position [1961, 0]
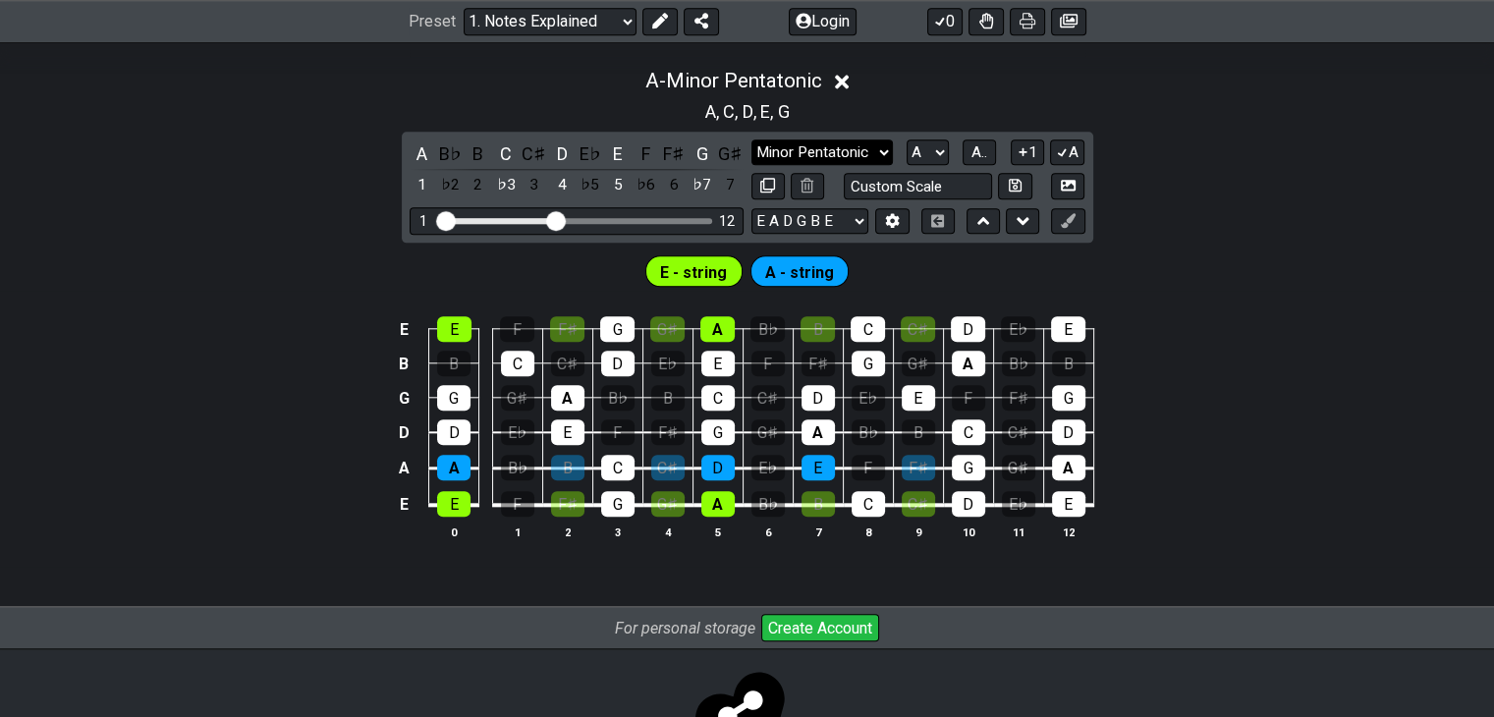
click at [879, 150] on select "Major / Ionian Custom Scale Minor Pentatonic Major Pentatonic Minor Blues Major…" at bounding box center [821, 152] width 141 height 27
click at [751, 139] on select "Major / Ionian Custom Scale Minor Pentatonic Major Pentatonic Minor Blues Major…" at bounding box center [821, 152] width 141 height 27
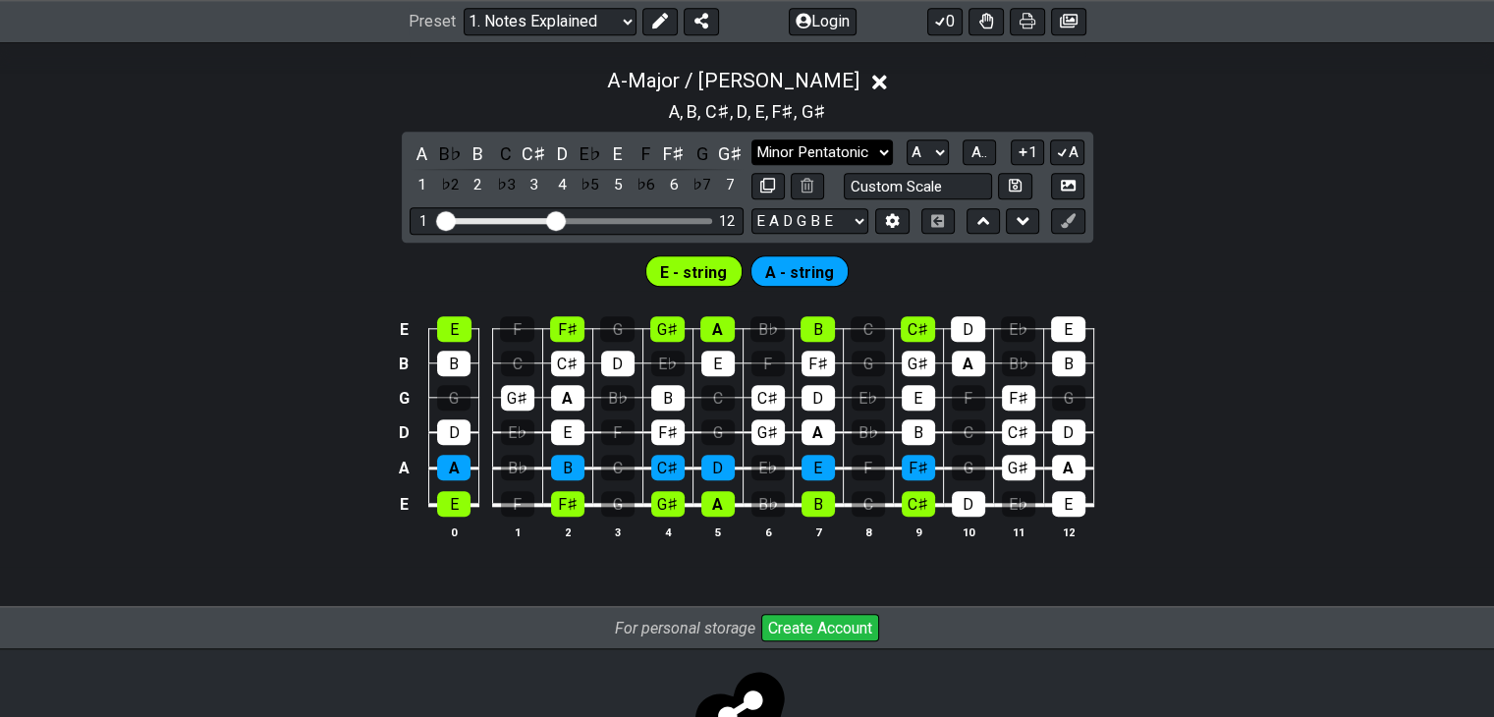
click at [886, 144] on select "Major / Ionian Custom Scale Minor Pentatonic Major Pentatonic Minor Blues Major…" at bounding box center [821, 152] width 141 height 27
select select "Minor Blues"
click at [751, 139] on select "Major / Ionian Custom Scale Minor Pentatonic Major Pentatonic Minor Blues Major…" at bounding box center [821, 152] width 141 height 27
